Goal: Task Accomplishment & Management: Manage account settings

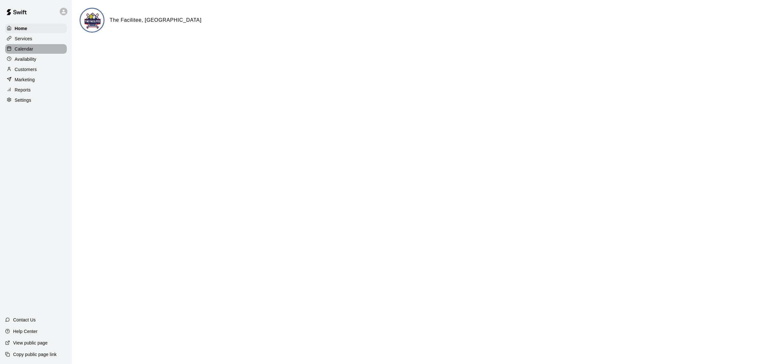
click at [27, 51] on p "Calendar" at bounding box center [24, 49] width 19 height 6
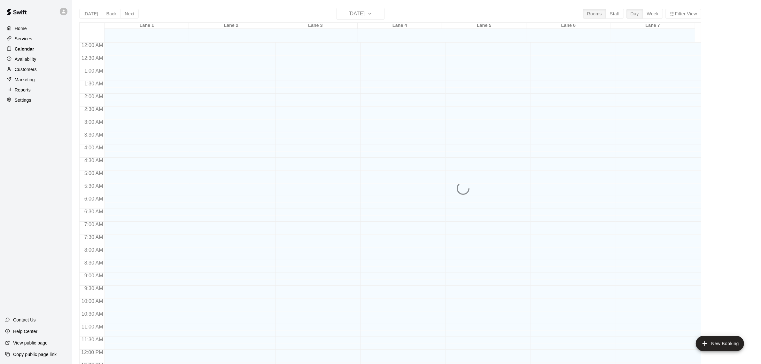
scroll to position [266, 0]
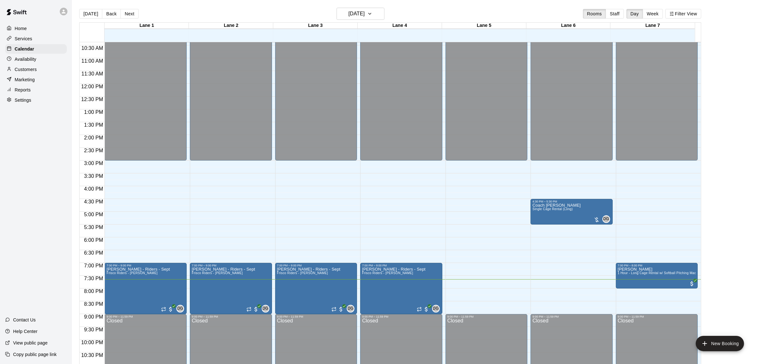
scroll to position [285, 0]
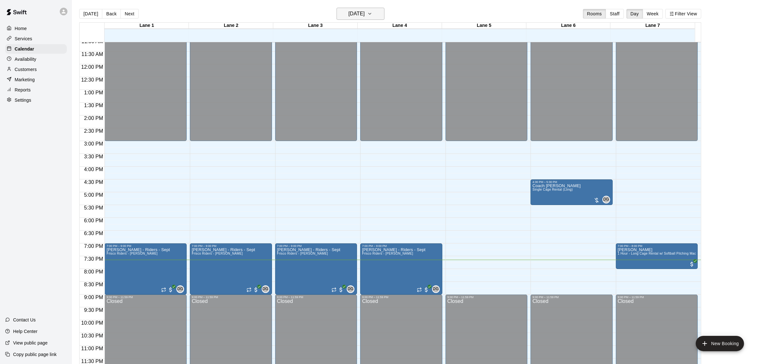
click at [361, 17] on h6 "[DATE]" at bounding box center [356, 13] width 16 height 9
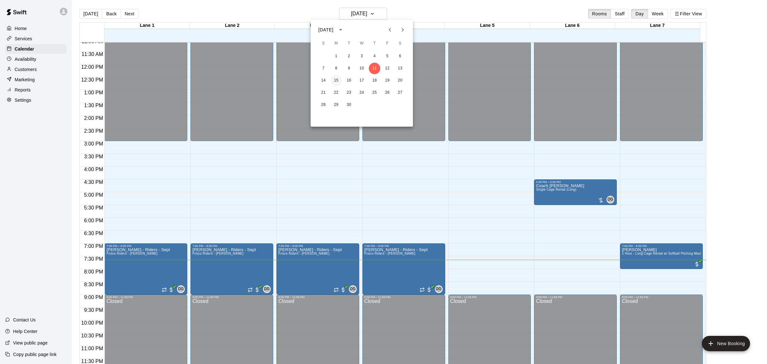
click at [338, 81] on button "15" at bounding box center [336, 81] width 12 height 12
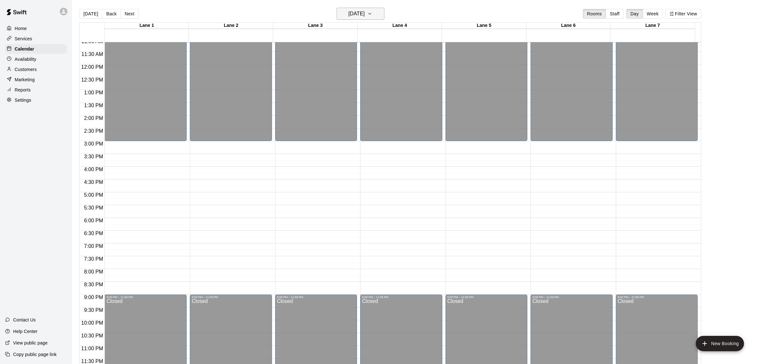
click at [365, 13] on h6 "Monday Sep 15" at bounding box center [356, 13] width 16 height 9
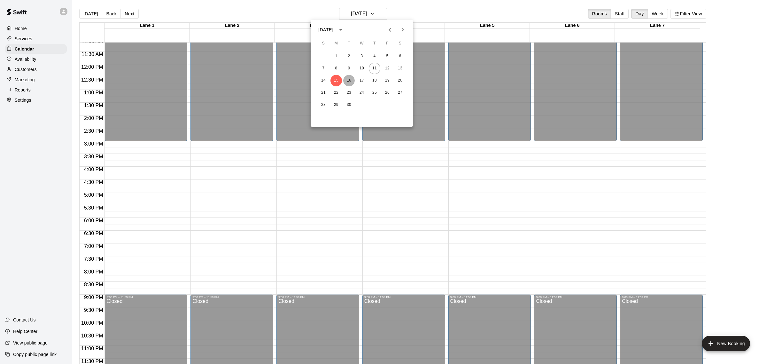
click at [348, 79] on button "16" at bounding box center [349, 81] width 12 height 12
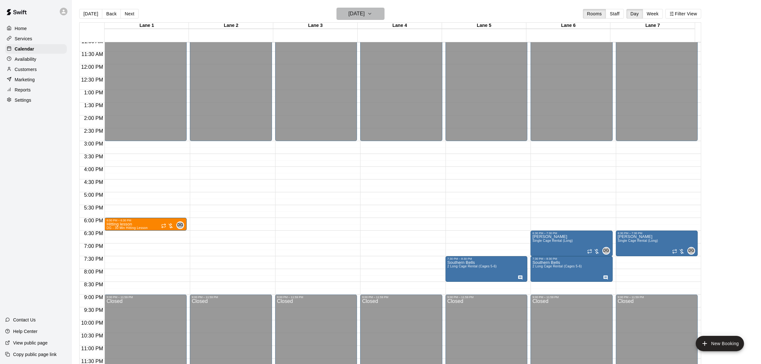
click at [372, 15] on icon "button" at bounding box center [369, 14] width 5 height 8
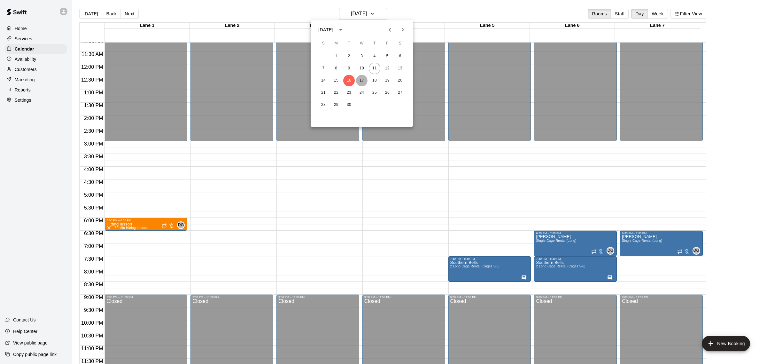
click at [362, 81] on button "17" at bounding box center [362, 81] width 12 height 12
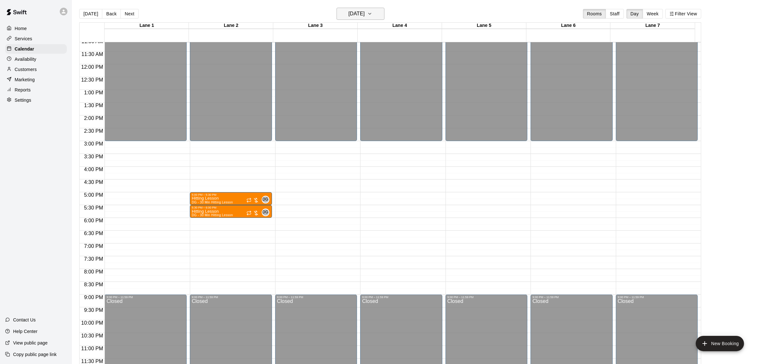
click at [351, 17] on h6 "Wednesday Sep 17" at bounding box center [356, 13] width 16 height 9
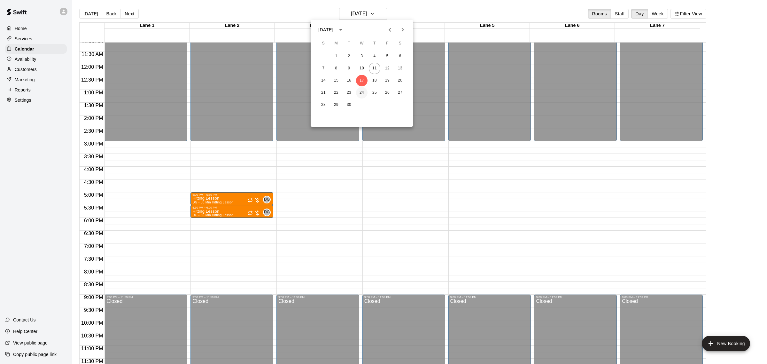
click at [361, 92] on button "24" at bounding box center [362, 93] width 12 height 12
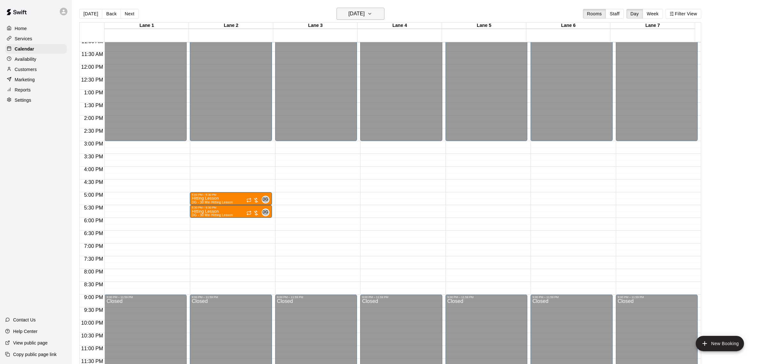
click at [372, 13] on icon "button" at bounding box center [369, 14] width 5 height 8
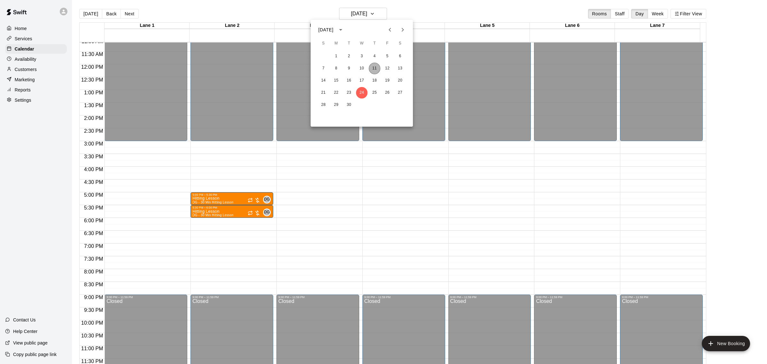
click at [371, 69] on button "11" at bounding box center [375, 69] width 12 height 12
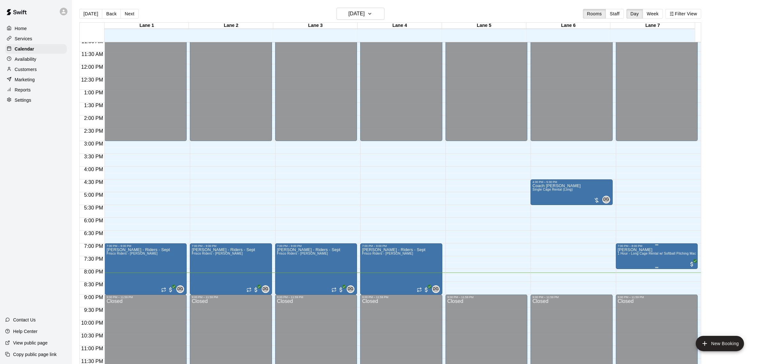
click at [625, 273] on img "edit" at bounding box center [623, 269] width 7 height 7
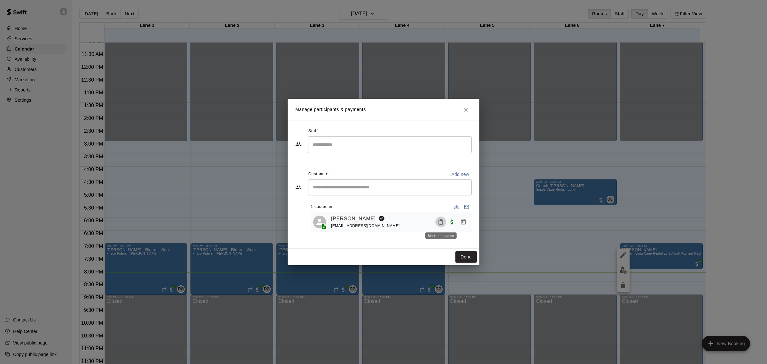
click at [438, 224] on icon "Mark attendance" at bounding box center [441, 222] width 6 height 6
click at [476, 224] on p "Mark attended" at bounding box center [484, 224] width 57 height 6
click at [470, 254] on button "Done" at bounding box center [465, 257] width 21 height 12
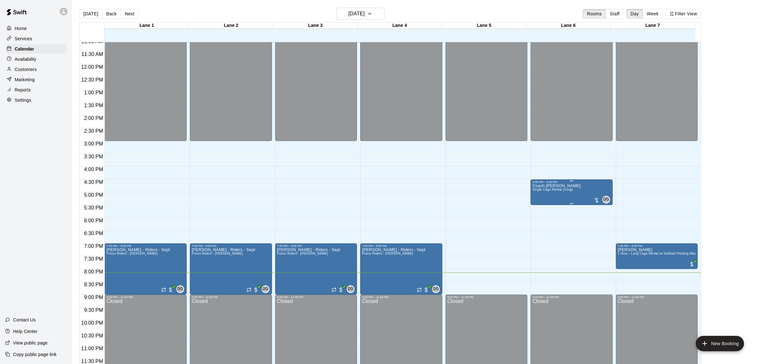
click at [566, 189] on span "Single Cage Rental (Long)" at bounding box center [552, 190] width 40 height 4
click at [542, 209] on button "edit" at bounding box center [538, 210] width 13 height 12
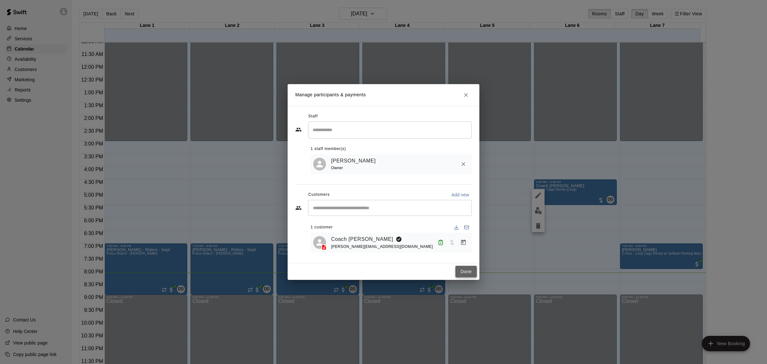
click at [458, 272] on button "Done" at bounding box center [465, 272] width 21 height 12
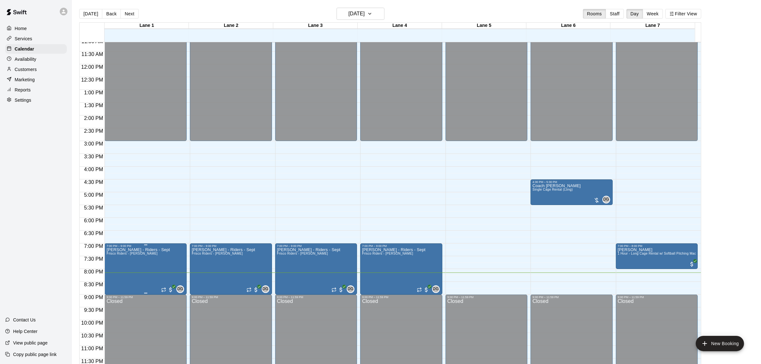
click at [114, 272] on img "edit" at bounding box center [112, 269] width 7 height 7
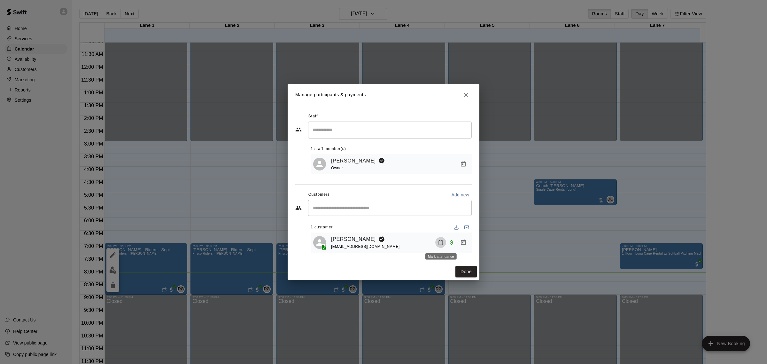
click at [441, 243] on icon "Mark attendance" at bounding box center [441, 242] width 6 height 6
click at [448, 244] on icon at bounding box center [451, 245] width 6 height 6
drag, startPoint x: 456, startPoint y: 272, endPoint x: 416, endPoint y: 278, distance: 40.7
click at [457, 272] on button "Done" at bounding box center [465, 272] width 21 height 12
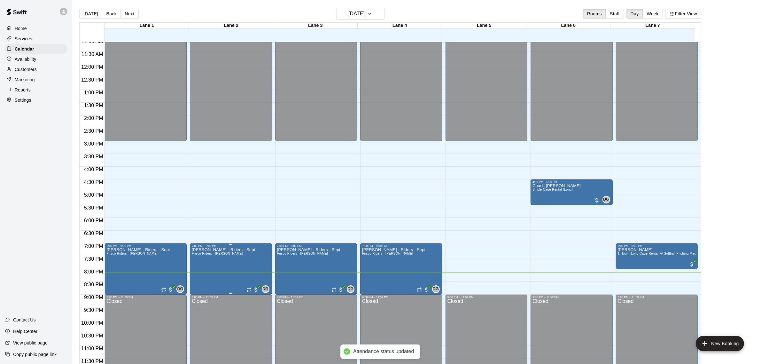
click at [194, 272] on img "edit" at bounding box center [197, 269] width 7 height 7
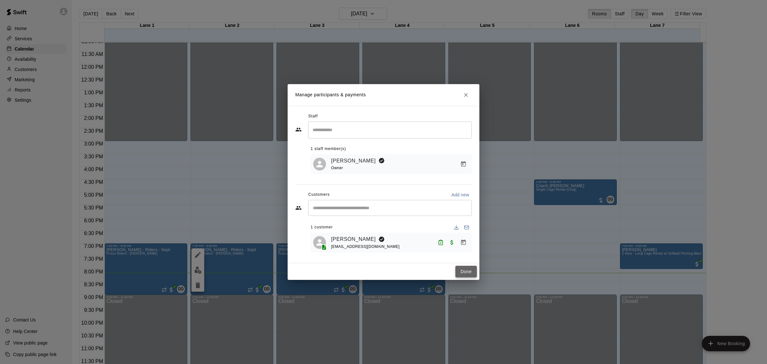
click at [463, 273] on button "Done" at bounding box center [465, 272] width 21 height 12
